Goal: Information Seeking & Learning: Understand process/instructions

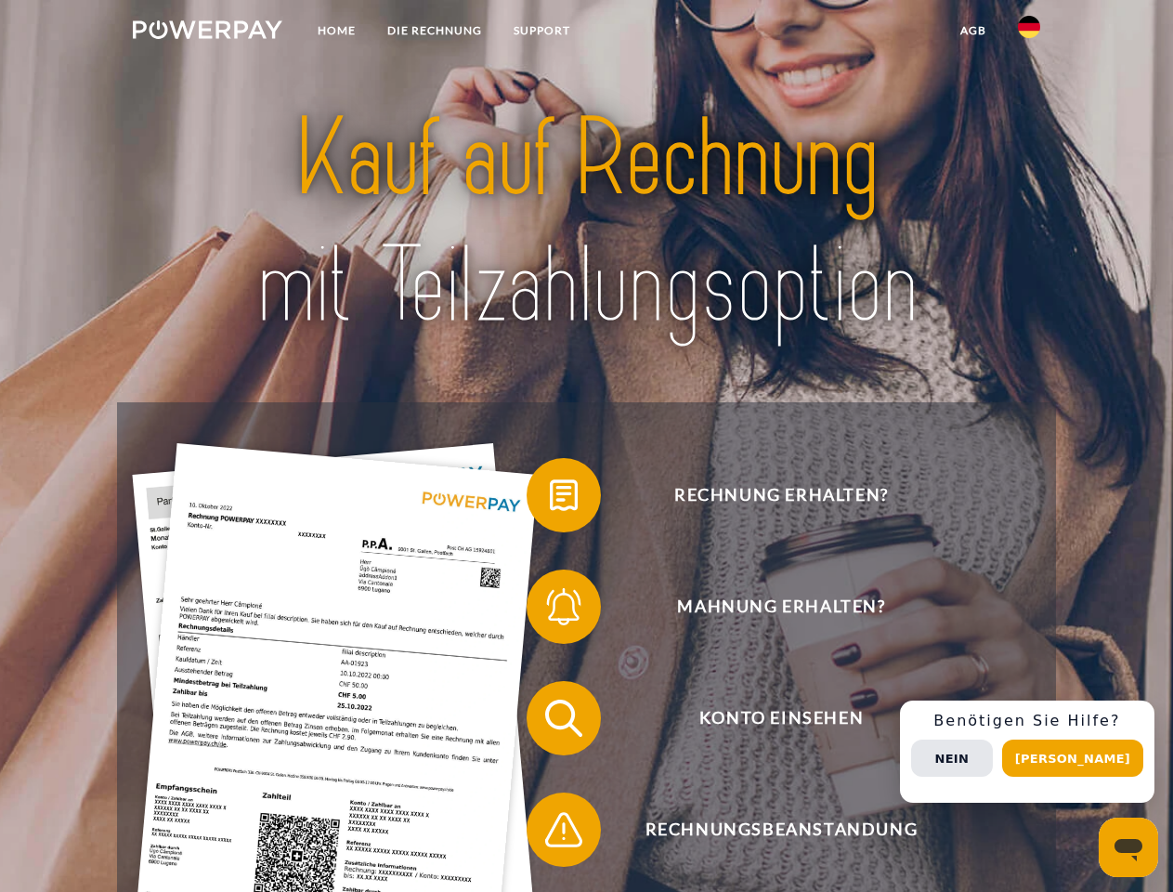
click at [207, 33] on img at bounding box center [208, 29] width 150 height 19
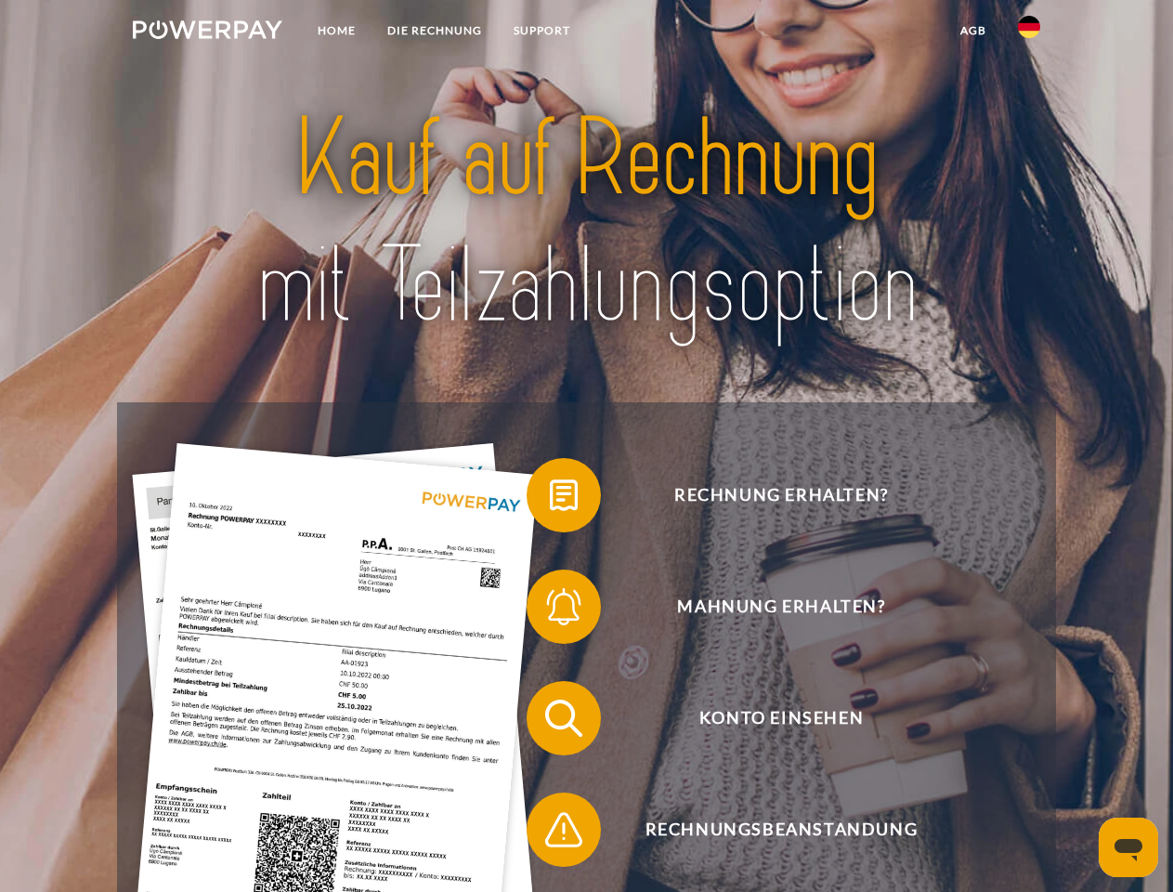
click at [1029, 33] on img at bounding box center [1029, 27] width 22 height 22
click at [973, 31] on link "agb" at bounding box center [974, 30] width 58 height 33
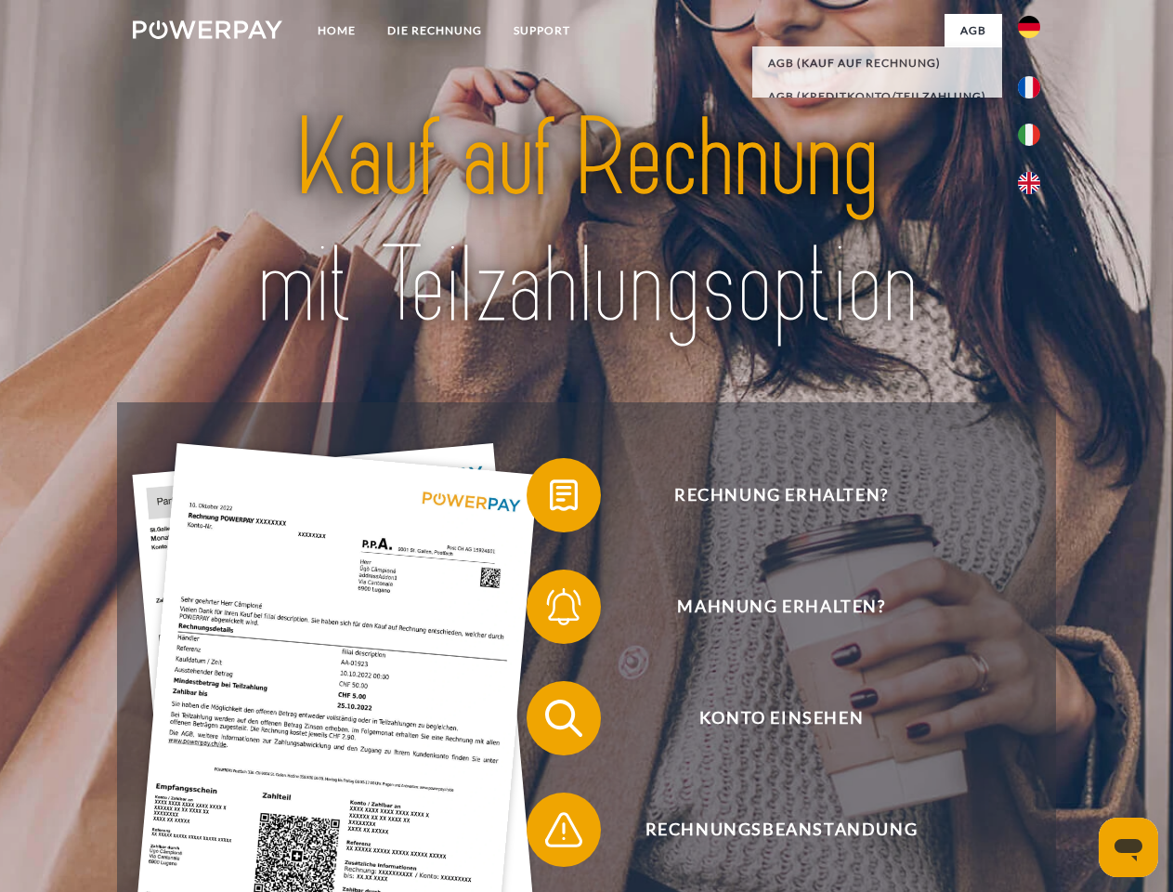
click at [550, 499] on span at bounding box center [536, 495] width 93 height 93
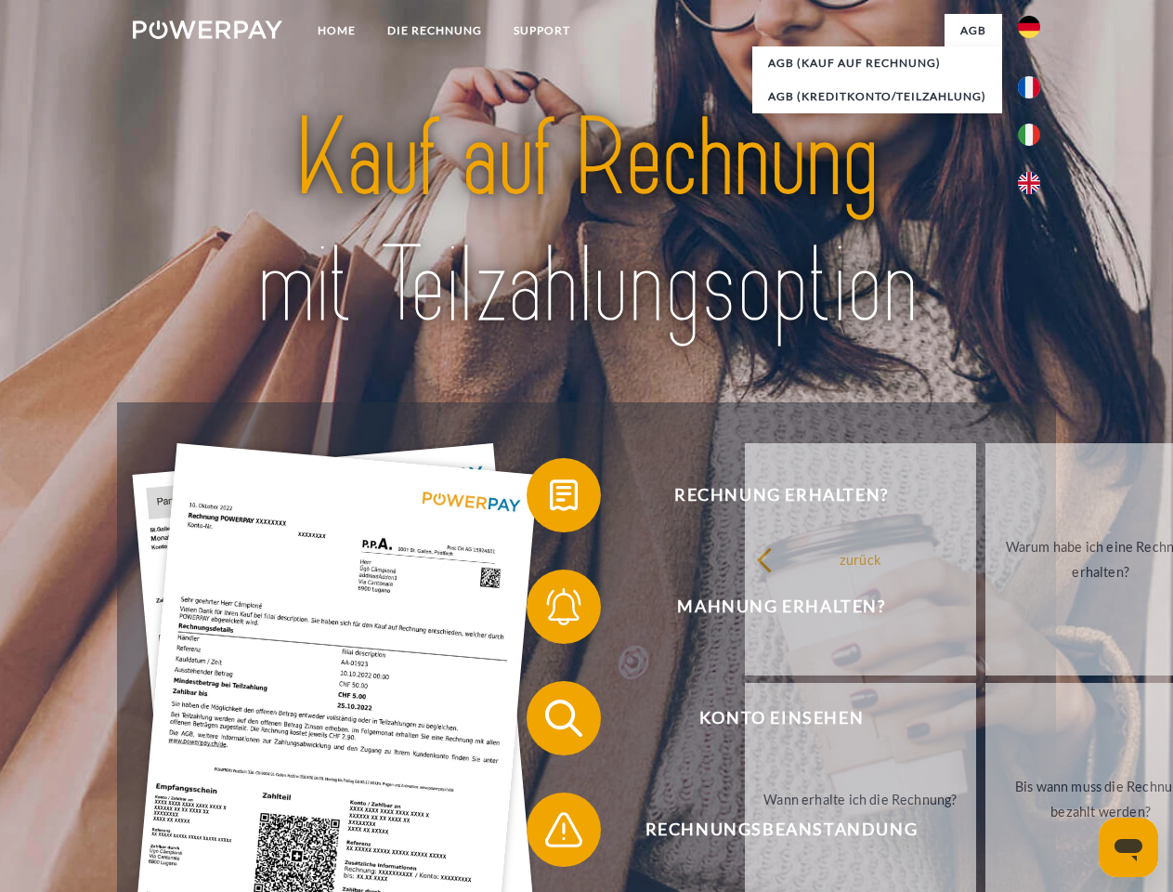
click at [550, 610] on span at bounding box center [536, 606] width 93 height 93
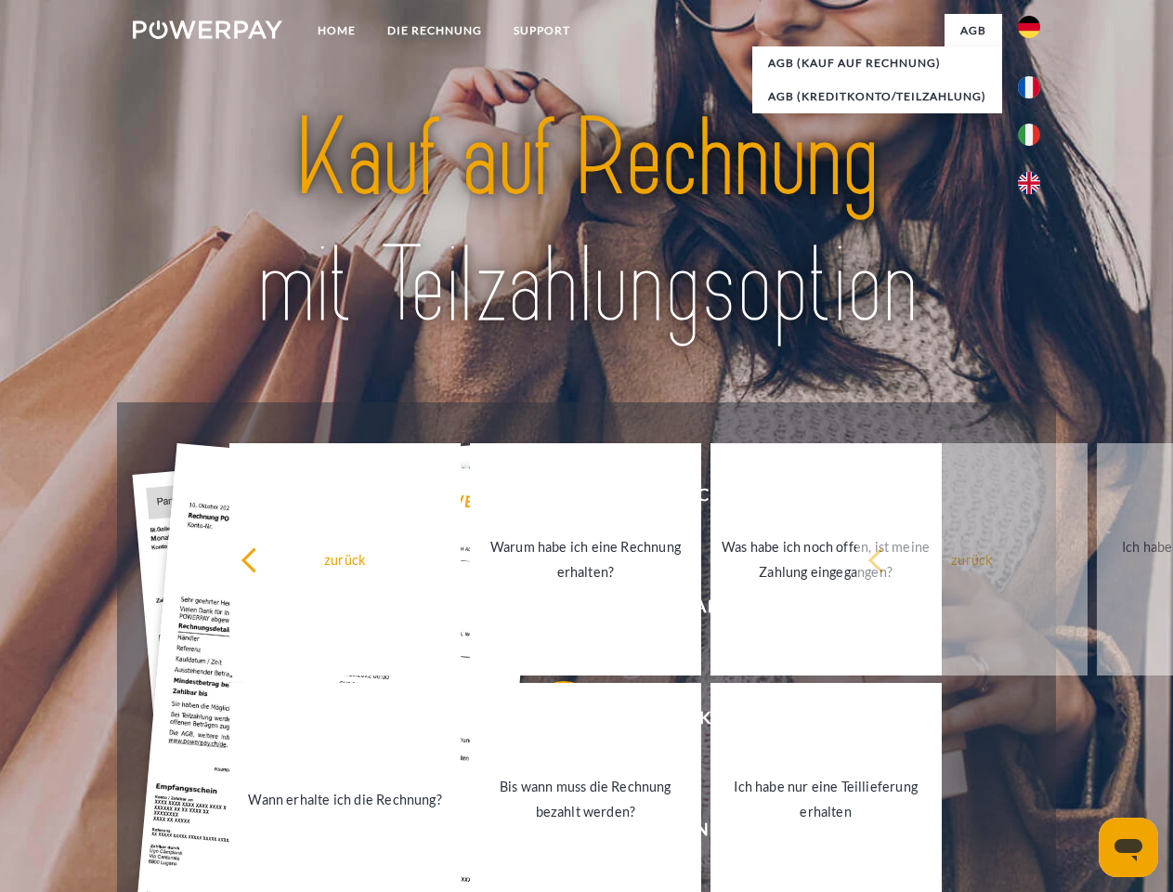
click at [550, 722] on link "Bis wann muss die Rechnung bezahlt werden?" at bounding box center [585, 799] width 231 height 232
click at [550, 833] on span at bounding box center [536, 829] width 93 height 93
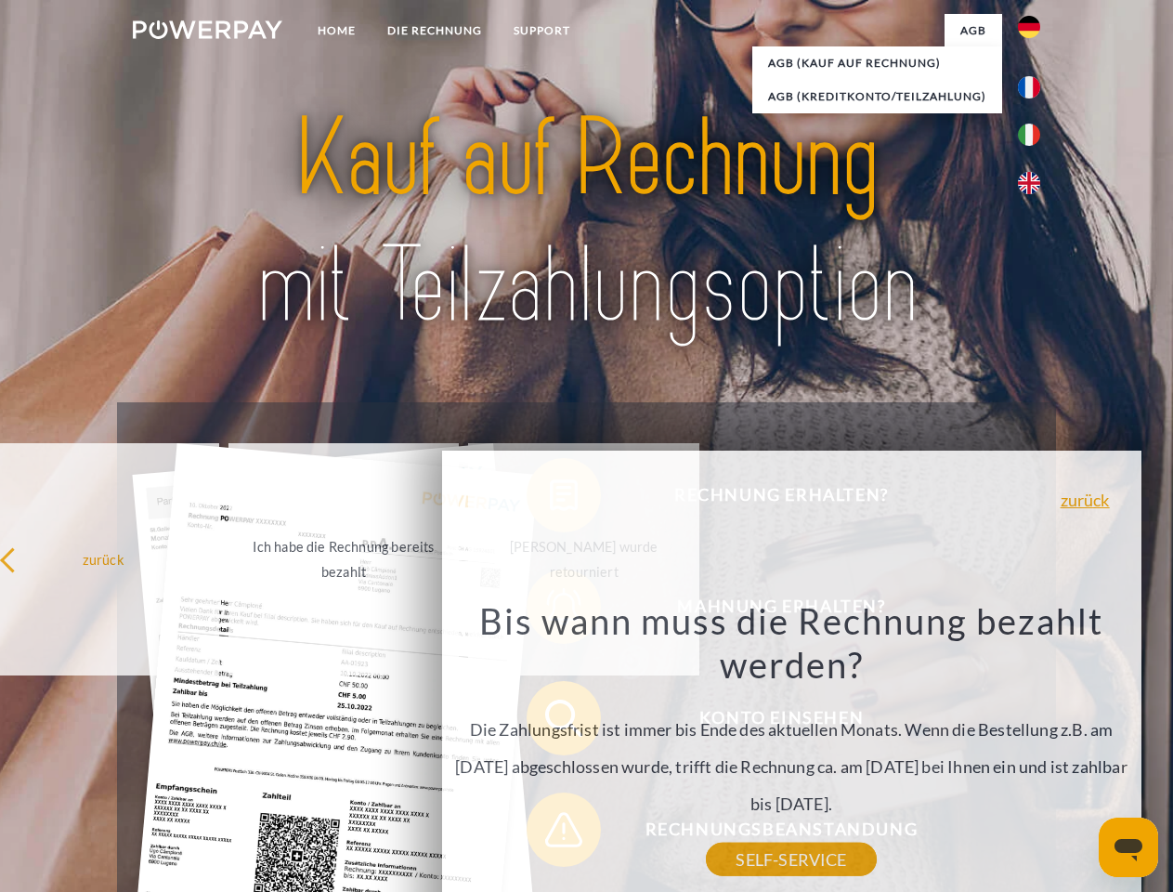
click at [1034, 751] on div "Rechnung erhalten? Mahnung erhalten? Konto einsehen" at bounding box center [586, 773] width 938 height 743
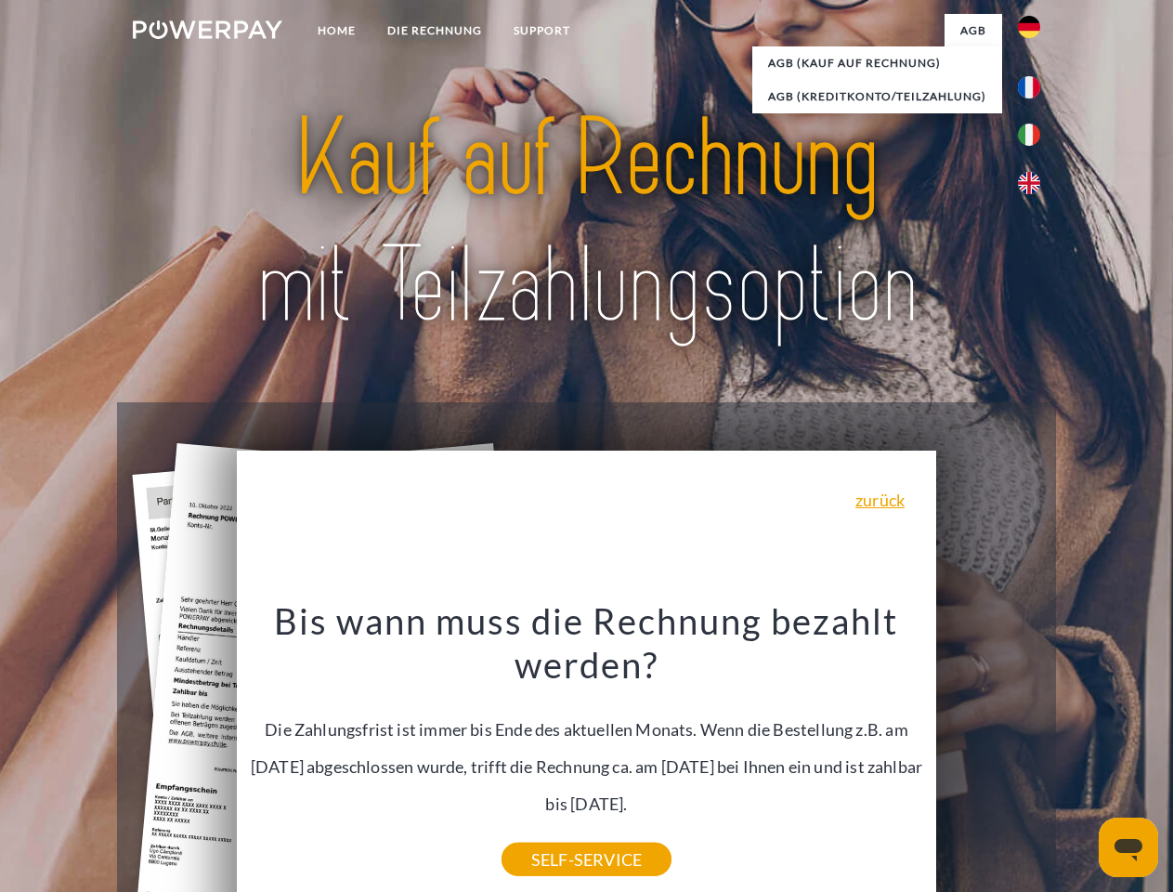
click at [988, 755] on span "Konto einsehen" at bounding box center [781, 718] width 455 height 74
click at [1079, 758] on header "Home DIE RECHNUNG SUPPORT" at bounding box center [586, 641] width 1173 height 1283
